Goal: Communication & Community: Ask a question

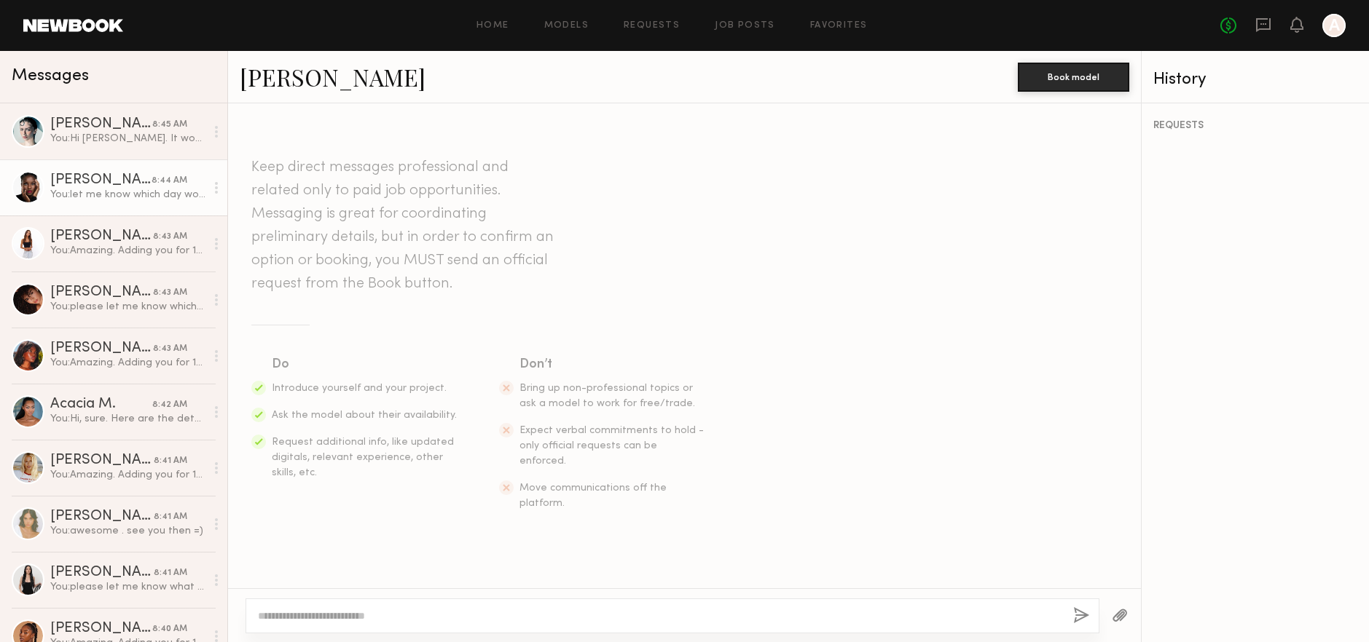
scroll to position [879, 0]
drag, startPoint x: 301, startPoint y: 444, endPoint x: 478, endPoint y: 474, distance: 179.5
click at [478, 474] on section "Do Introduce yourself and your project. Ask the model about their availability.…" at bounding box center [684, 433] width 866 height 157
click at [390, 453] on span "Request additional info, like updated digitals, relevant experience, other skil…" at bounding box center [363, 458] width 182 height 40
drag, startPoint x: 296, startPoint y: 457, endPoint x: 438, endPoint y: 460, distance: 141.3
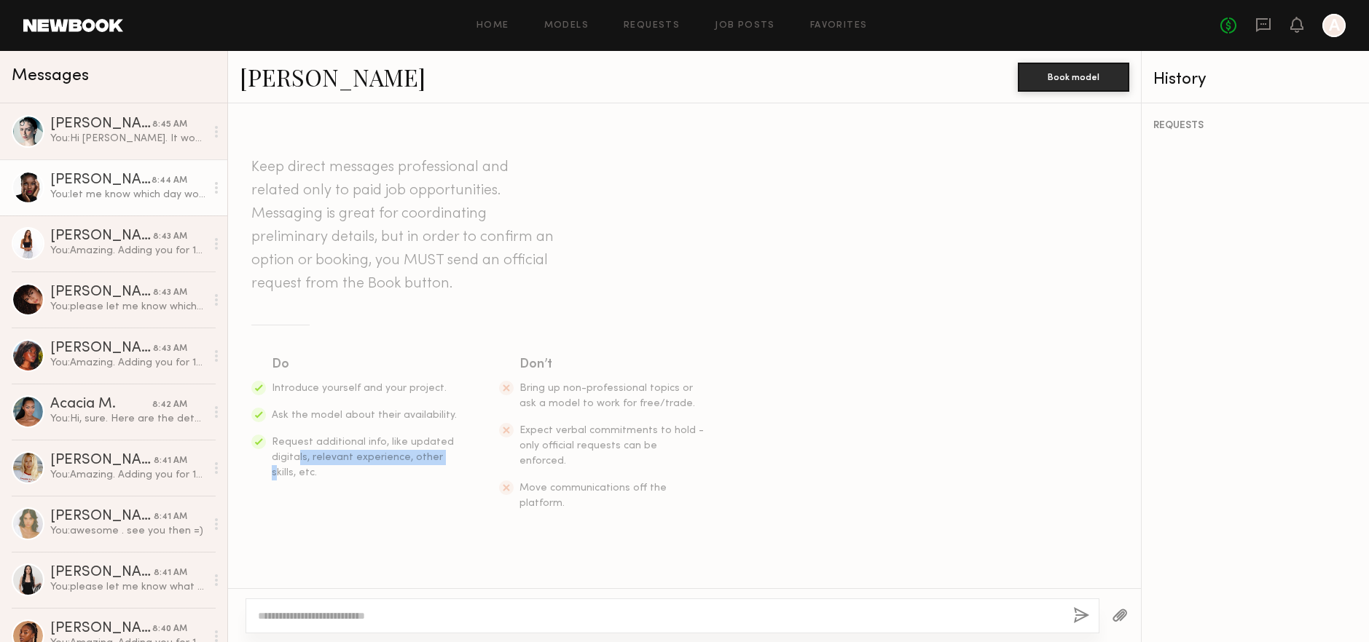
click at [440, 460] on span "Request additional info, like updated digitals, relevant experience, other skil…" at bounding box center [363, 458] width 182 height 40
click at [420, 459] on span "Request additional info, like updated digitals, relevant experience, other skil…" at bounding box center [363, 458] width 182 height 40
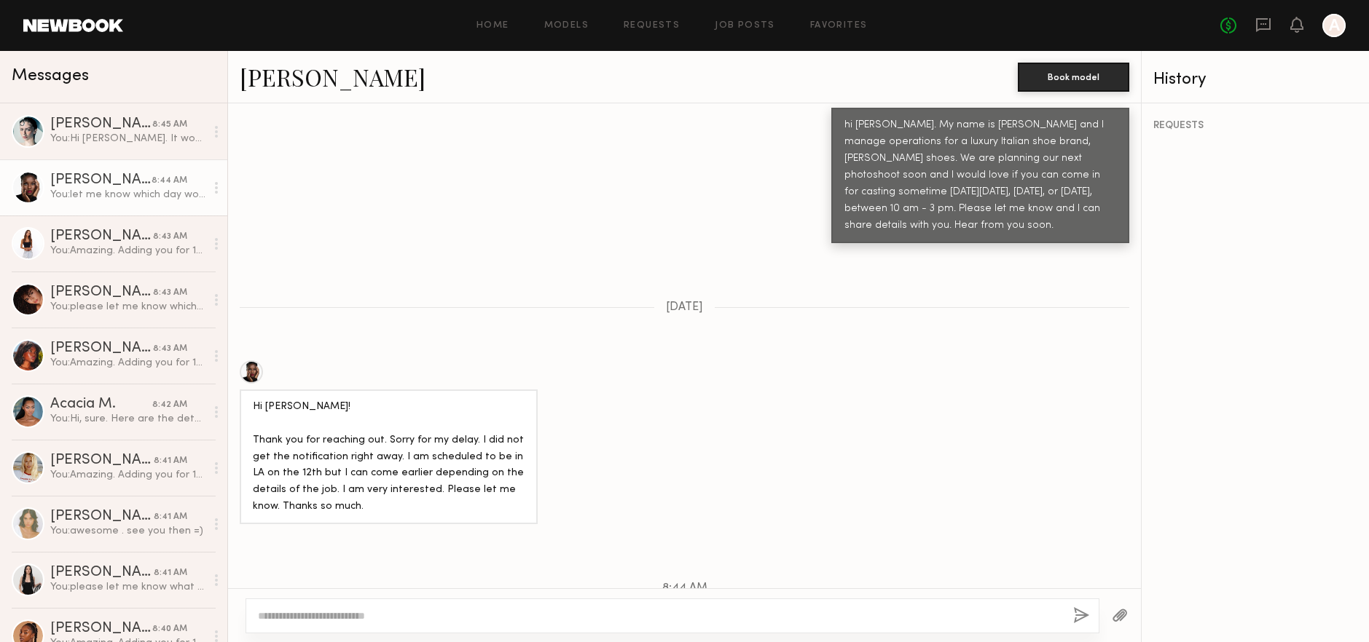
scroll to position [879, 0]
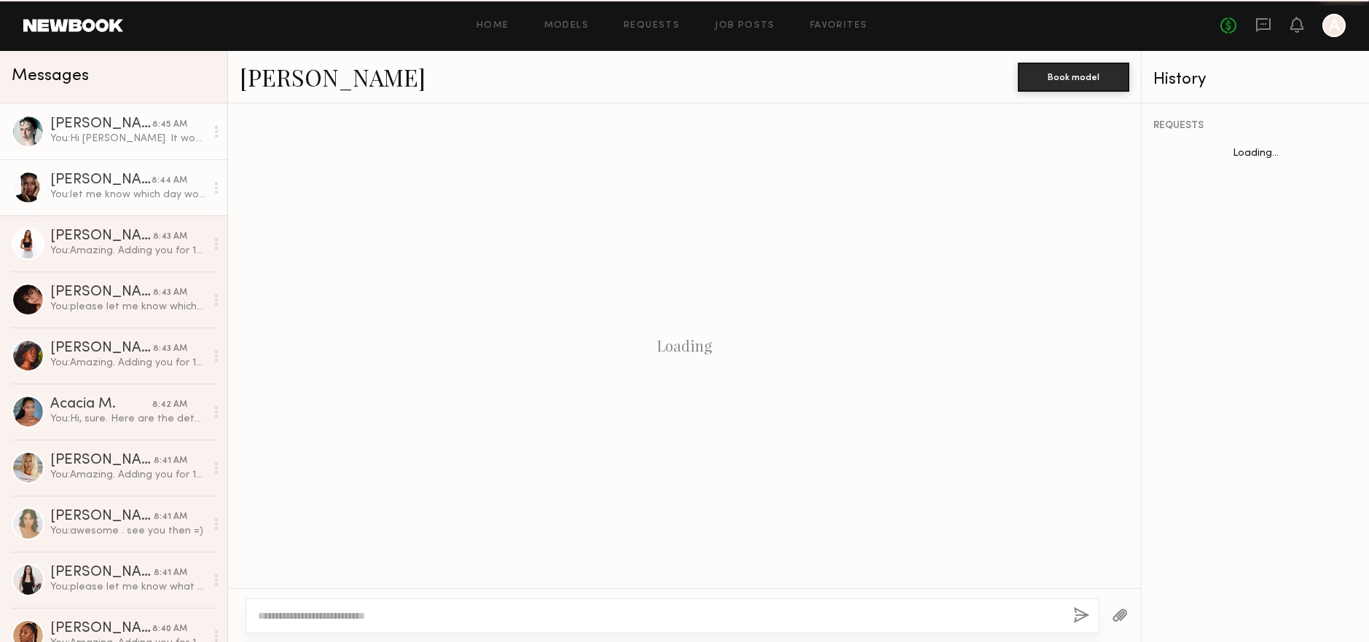
scroll to position [879, 0]
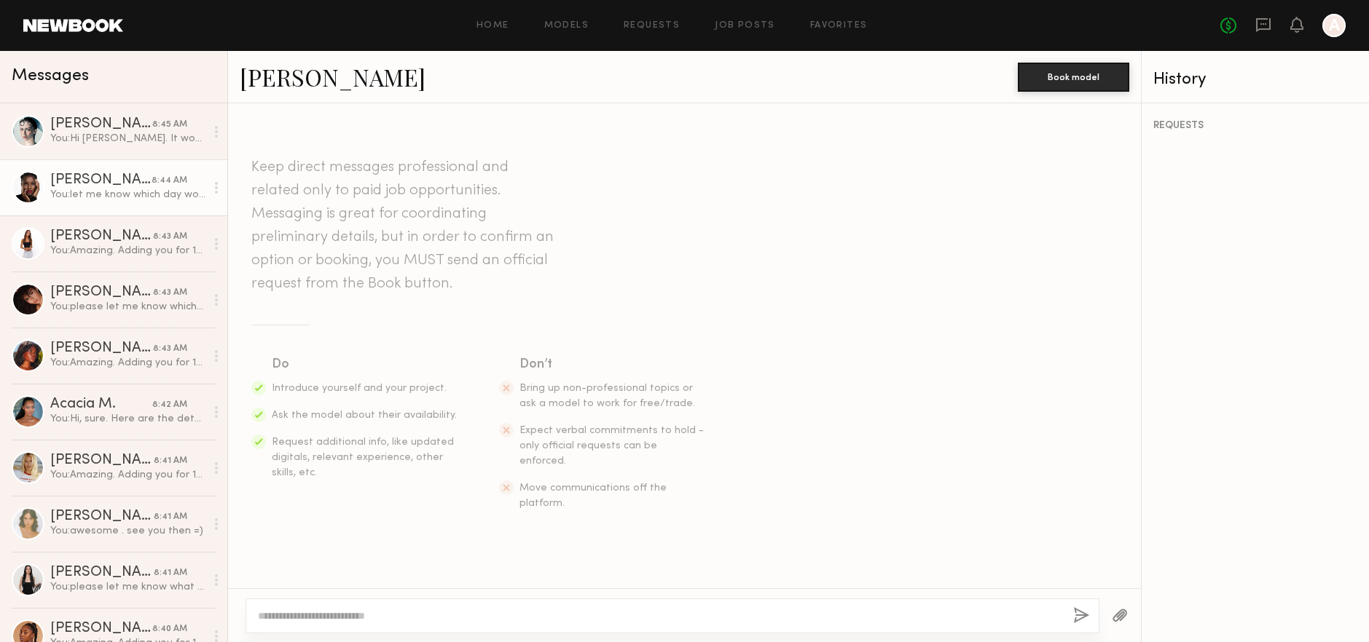
scroll to position [879, 0]
